Goal: Find specific page/section: Find specific page/section

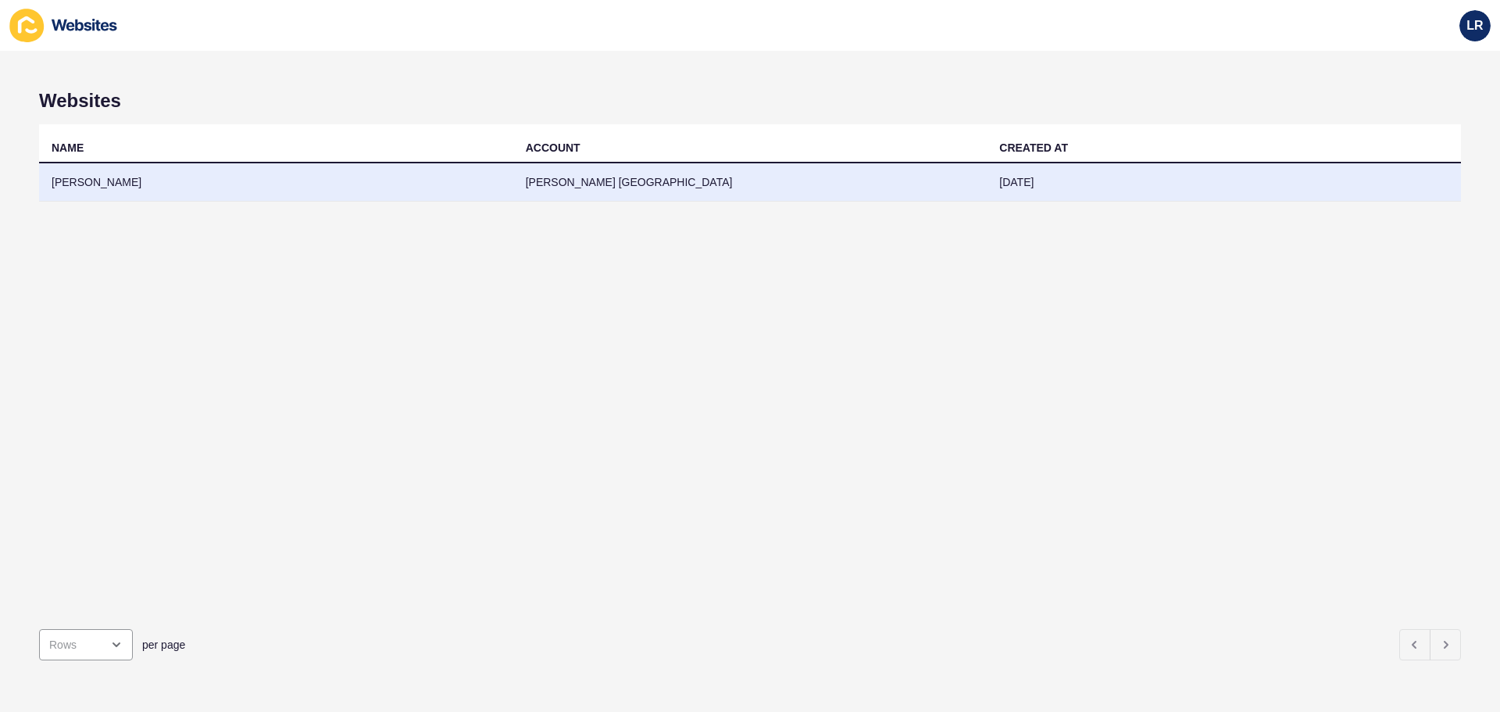
click at [737, 193] on td "[PERSON_NAME] [GEOGRAPHIC_DATA]" at bounding box center [750, 182] width 474 height 38
click at [863, 184] on td "[PERSON_NAME] [GEOGRAPHIC_DATA]" at bounding box center [750, 182] width 474 height 38
